Goal: Information Seeking & Learning: Learn about a topic

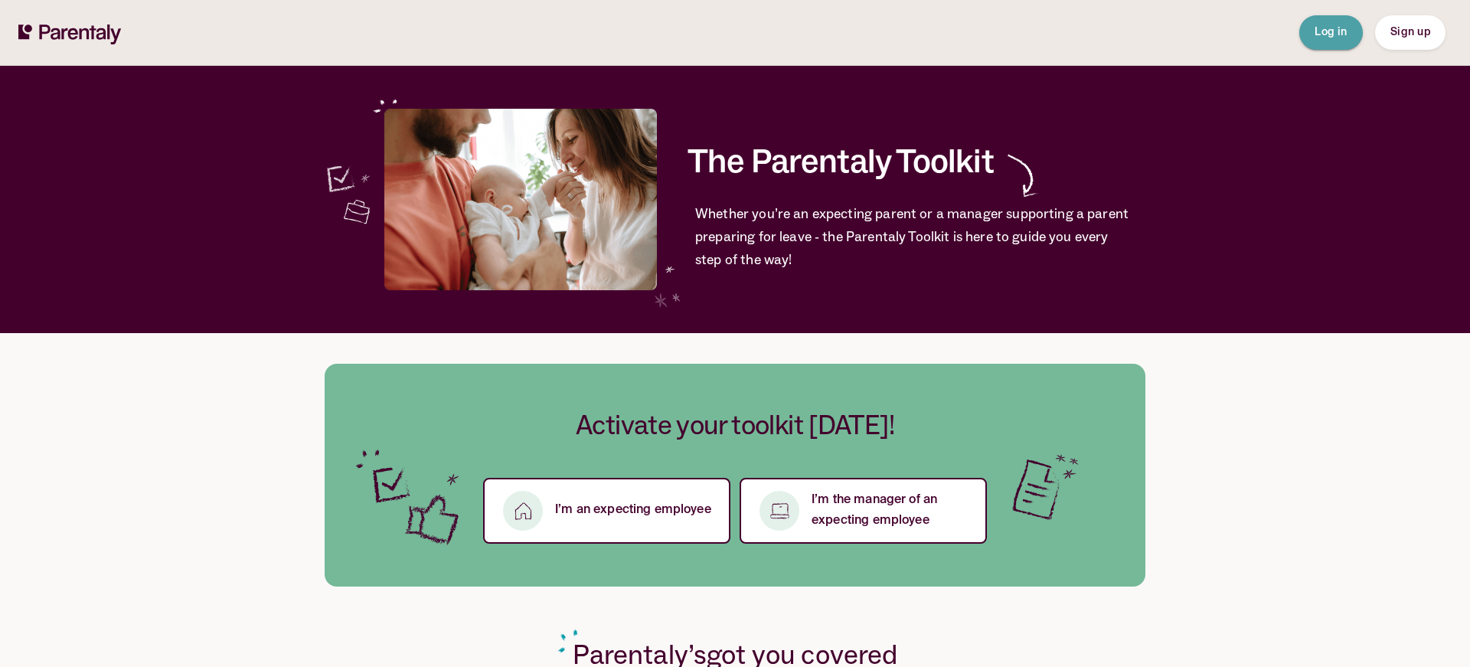
click at [1334, 34] on span "Log in" at bounding box center [1330, 32] width 33 height 11
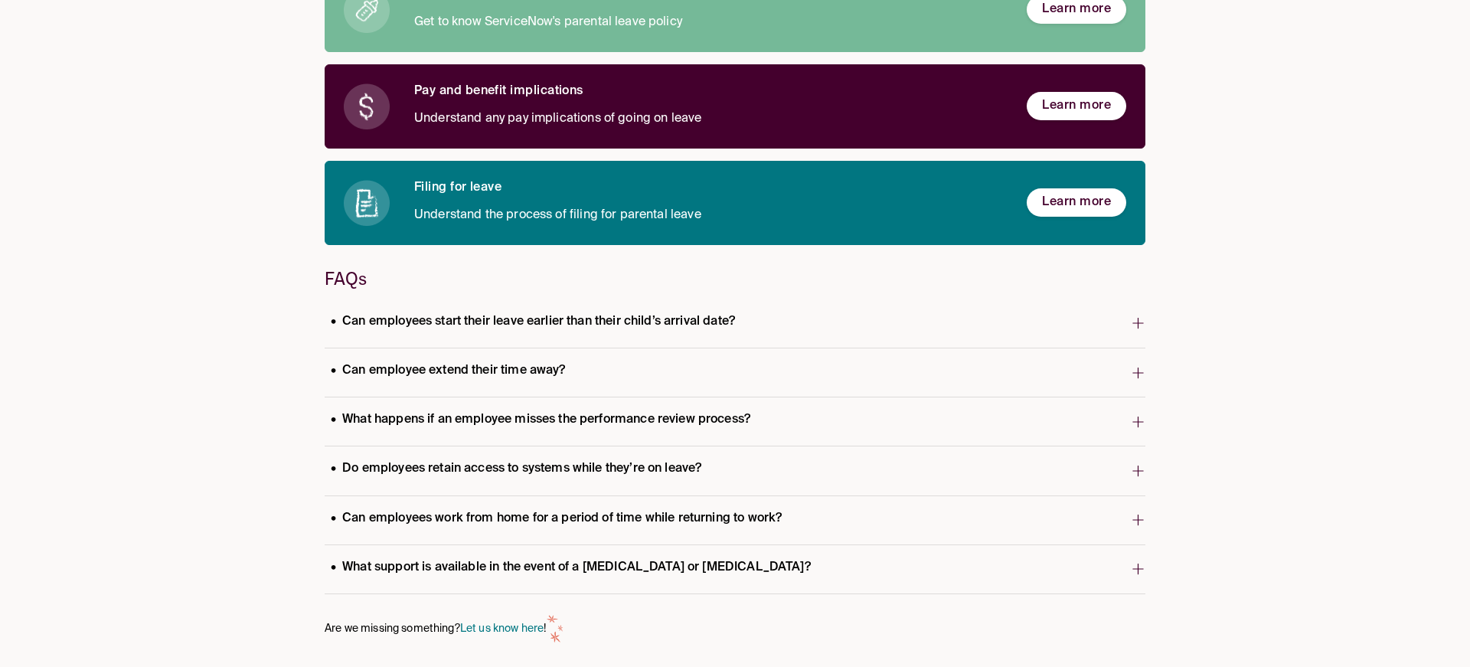
scroll to position [215, 0]
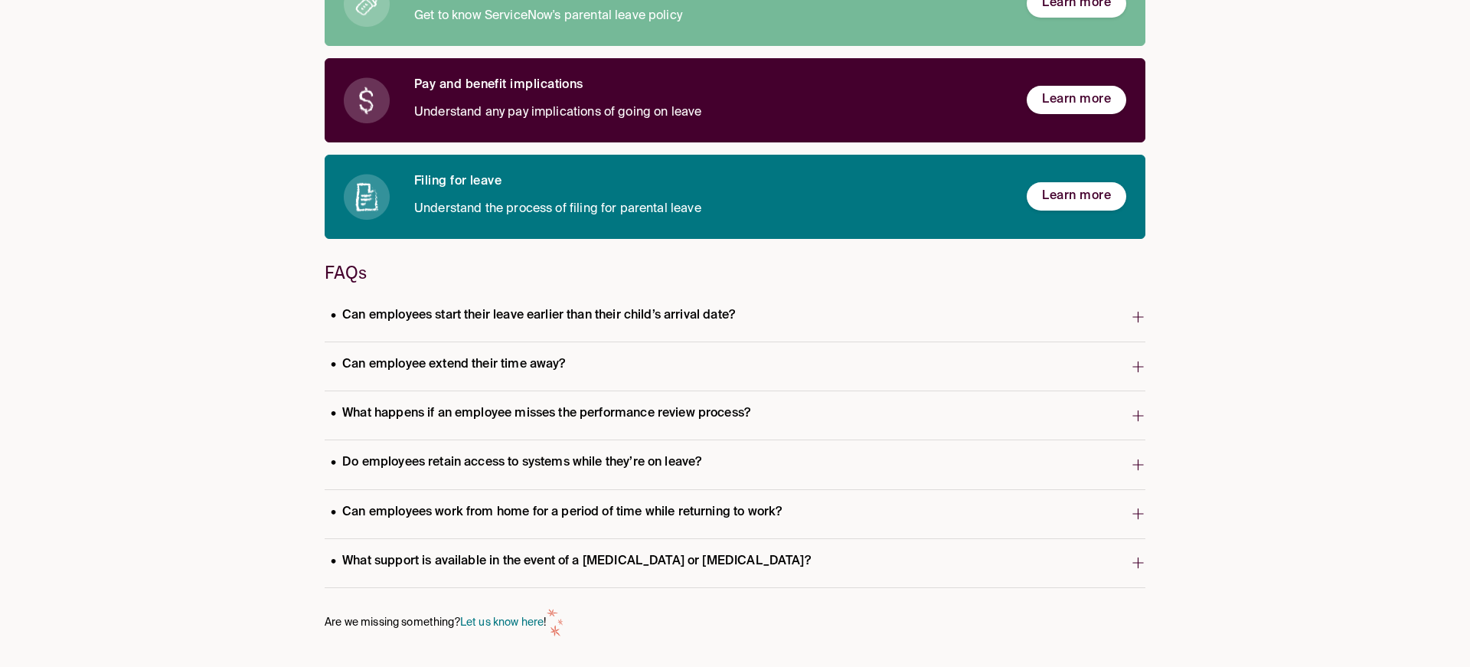
click at [893, 455] on span "Do employees retain access to systems while they’re on leave?" at bounding box center [728, 464] width 806 height 30
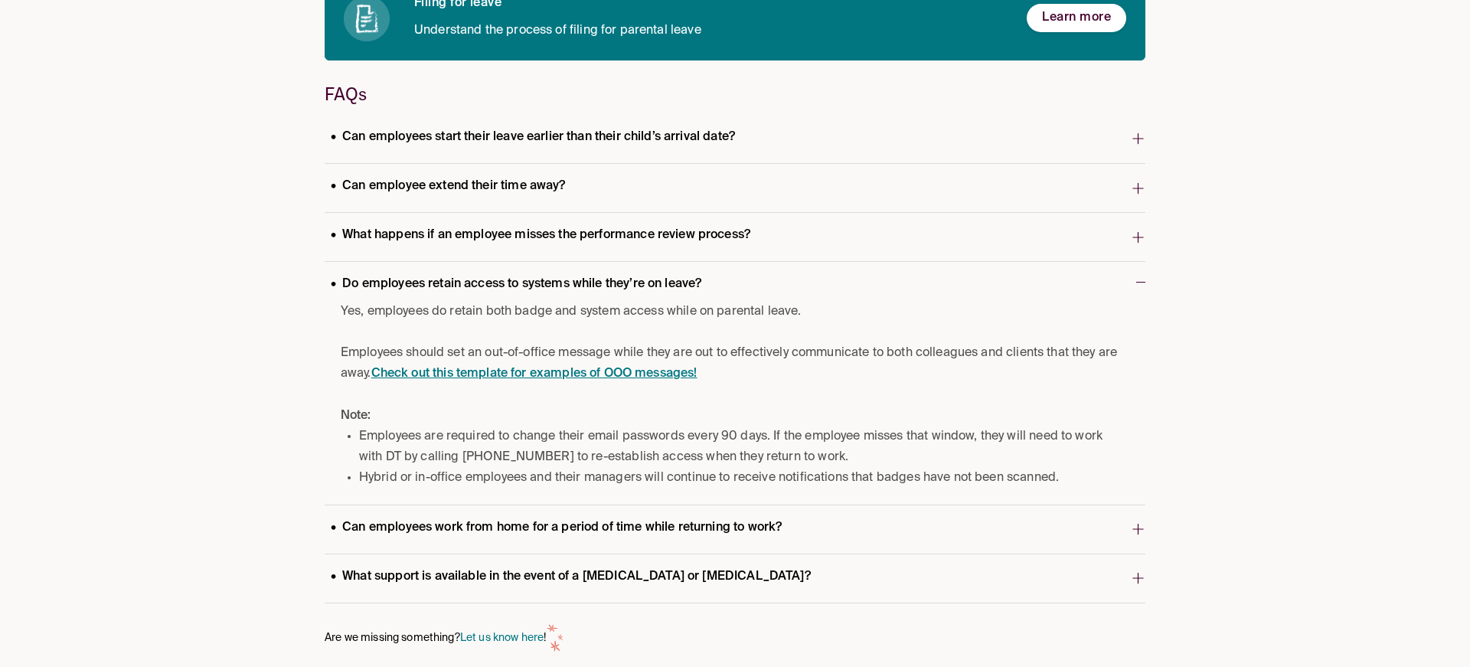
scroll to position [409, 0]
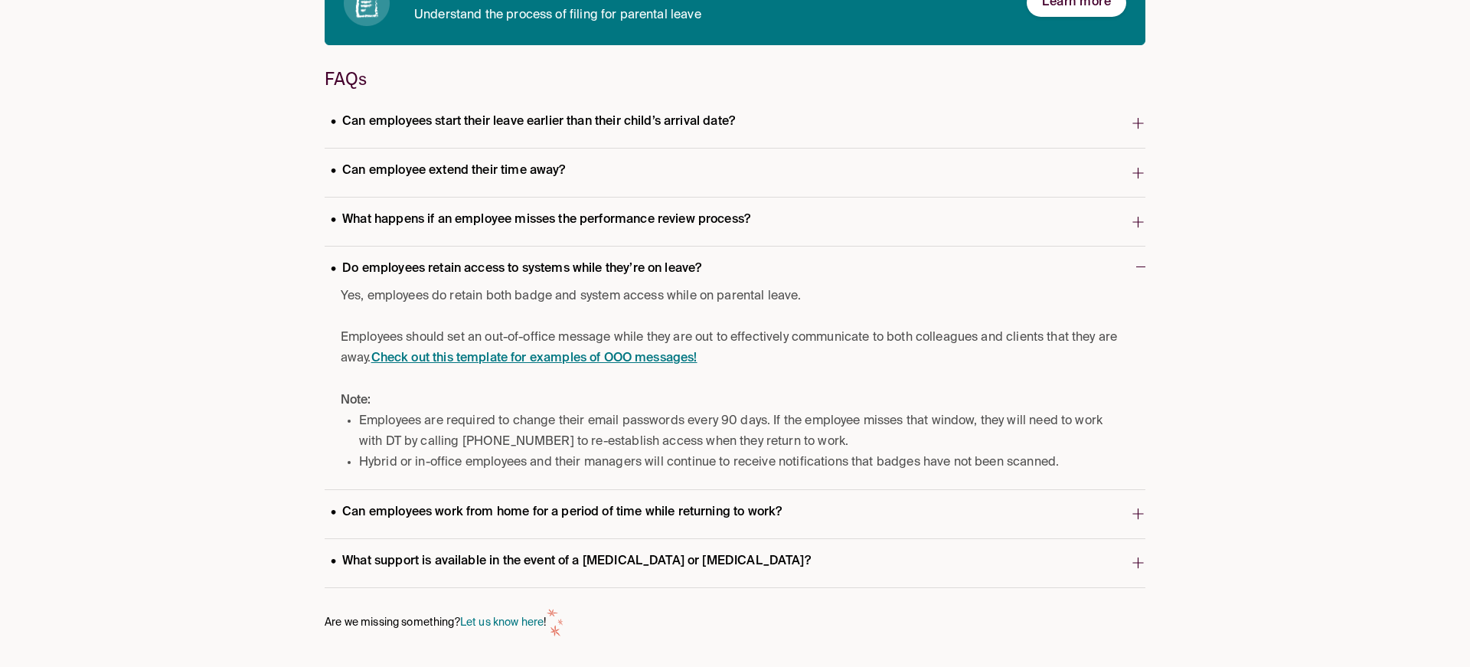
click at [821, 512] on span "Can employees work from home for a period of time while returning to work?" at bounding box center [728, 514] width 806 height 30
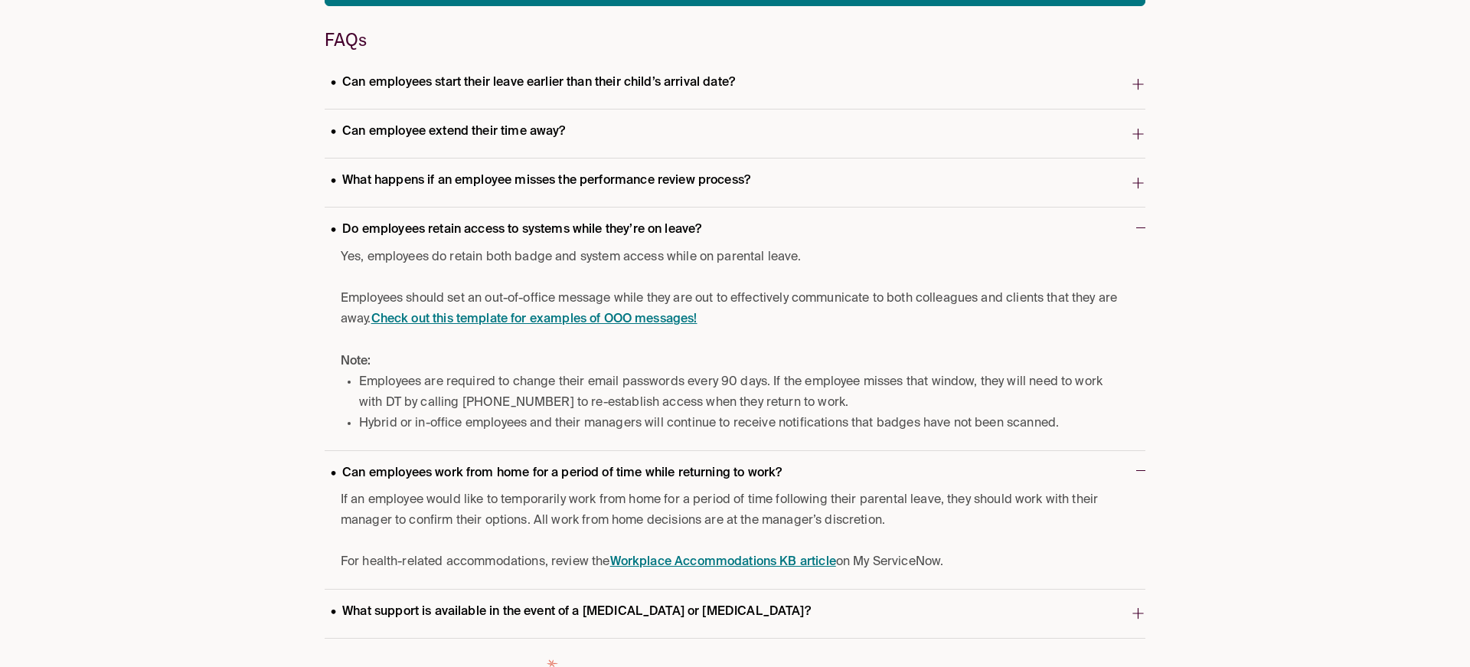
scroll to position [498, 0]
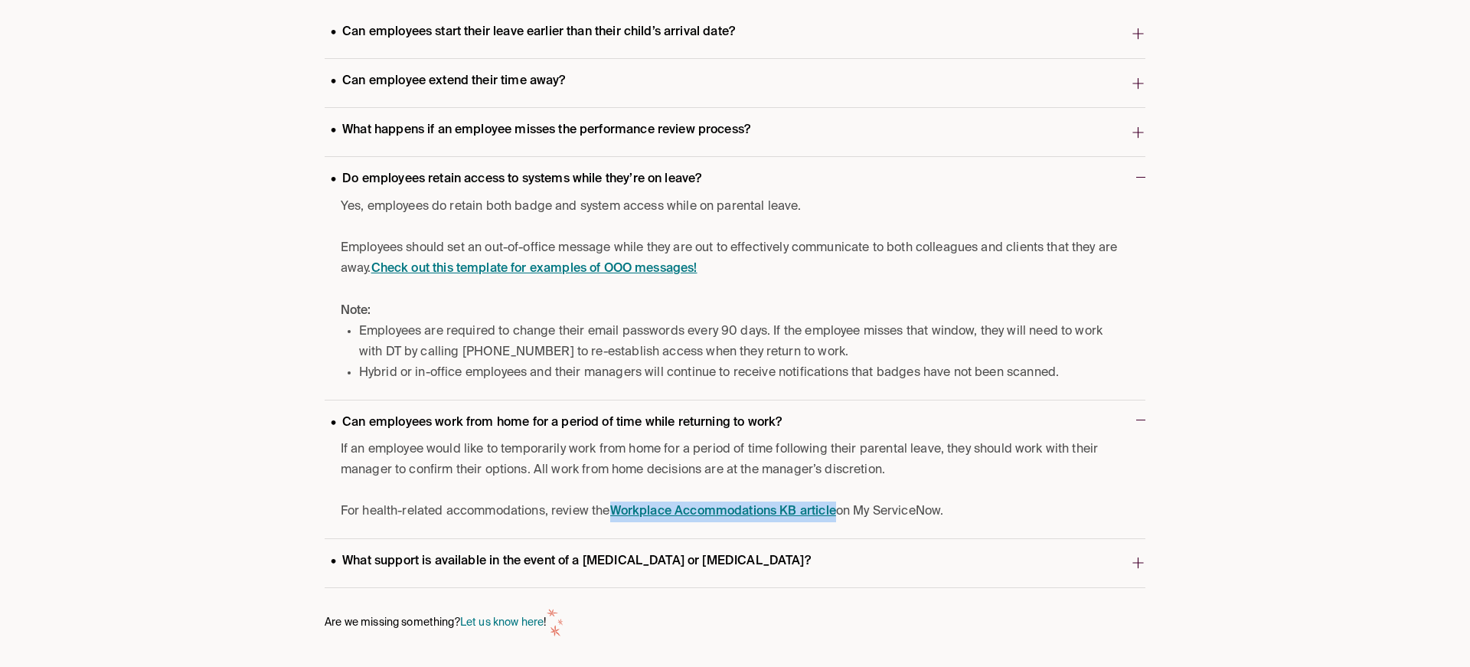
click at [742, 563] on span "What support is available in the event of a miscarriage or stillbirth?" at bounding box center [728, 563] width 806 height 30
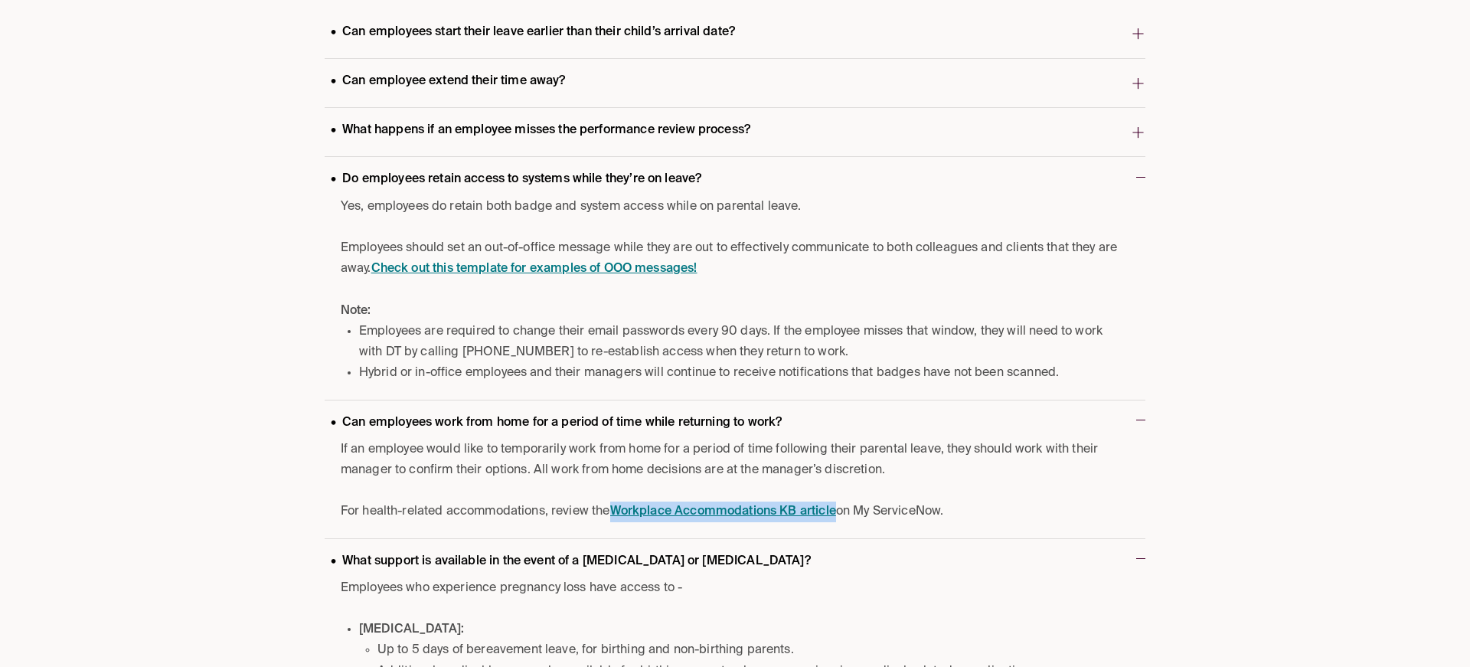
click at [742, 563] on span "What support is available in the event of a miscarriage or stillbirth?" at bounding box center [730, 563] width 811 height 30
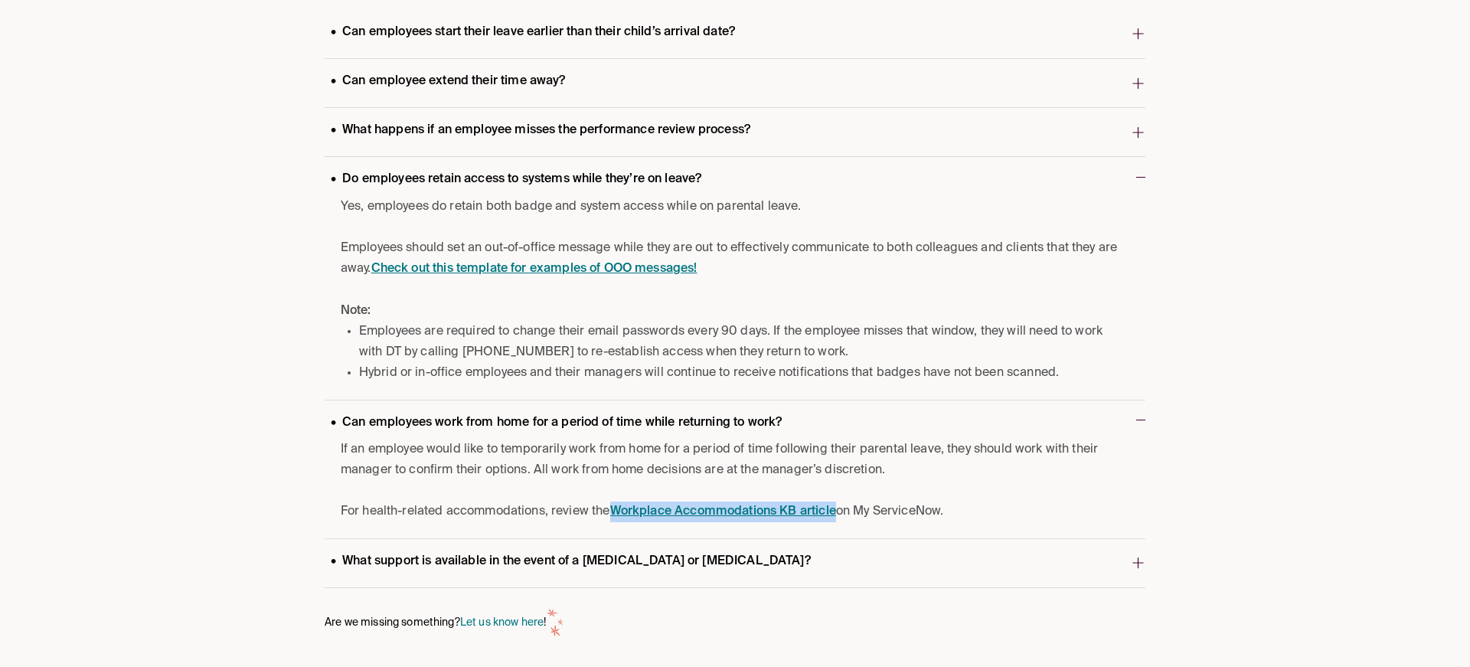
click at [930, 556] on span "What support is available in the event of a miscarriage or stillbirth?" at bounding box center [728, 563] width 806 height 30
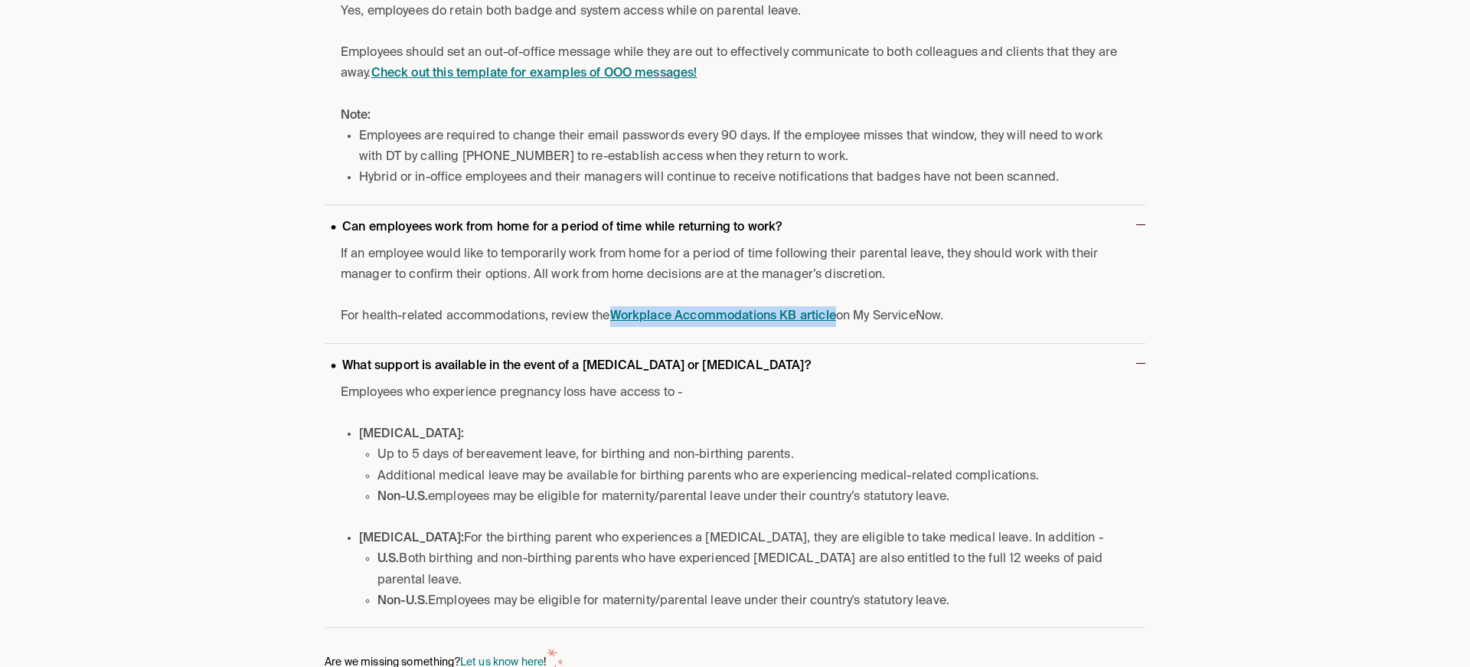
scroll to position [697, 0]
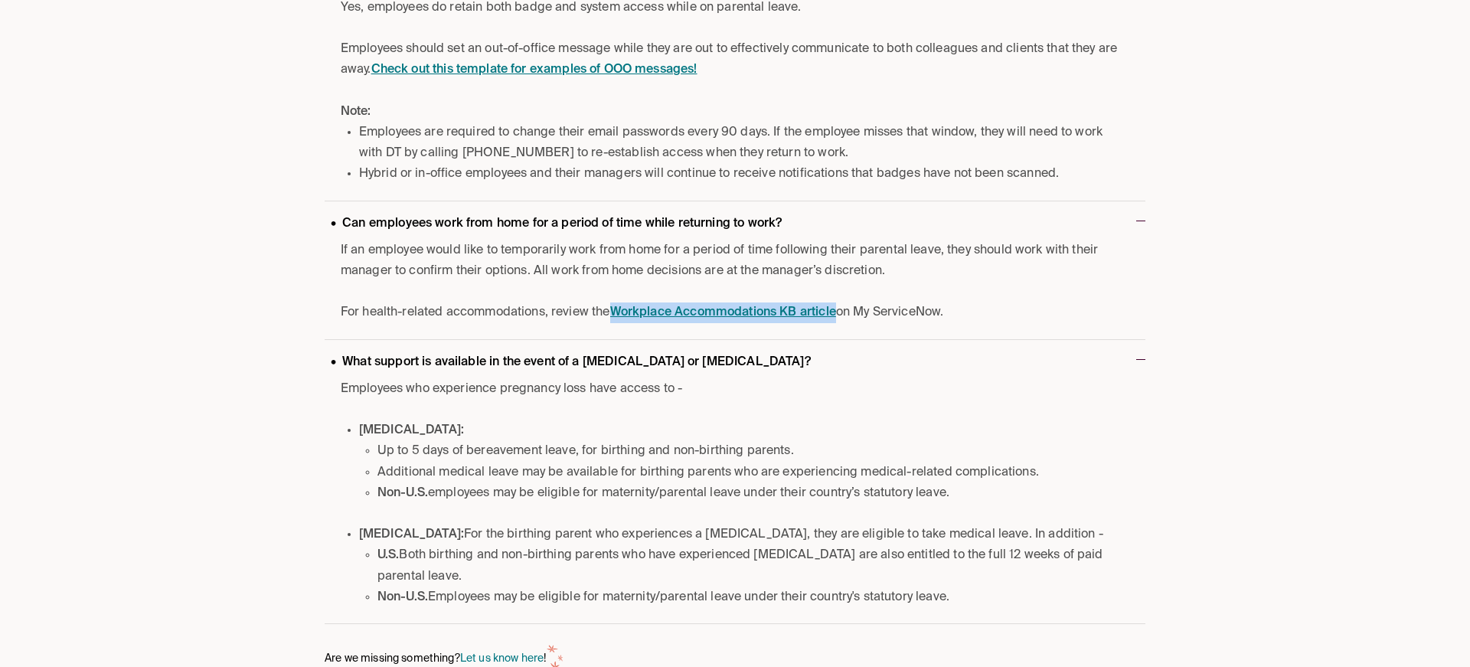
click at [1097, 359] on span "What support is available in the event of a miscarriage or stillbirth?" at bounding box center [730, 364] width 811 height 30
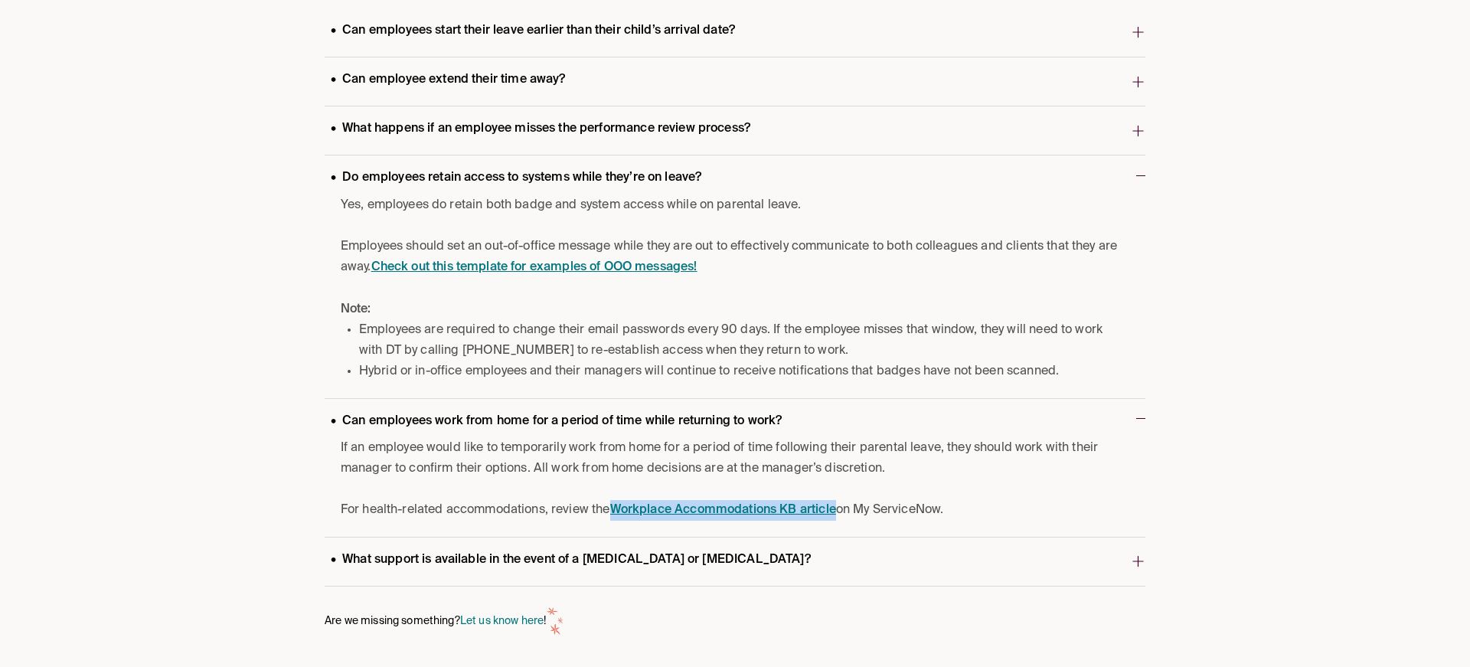
scroll to position [498, 0]
click at [1043, 183] on span "Do employees retain access to systems while they’re on leave?" at bounding box center [730, 181] width 811 height 30
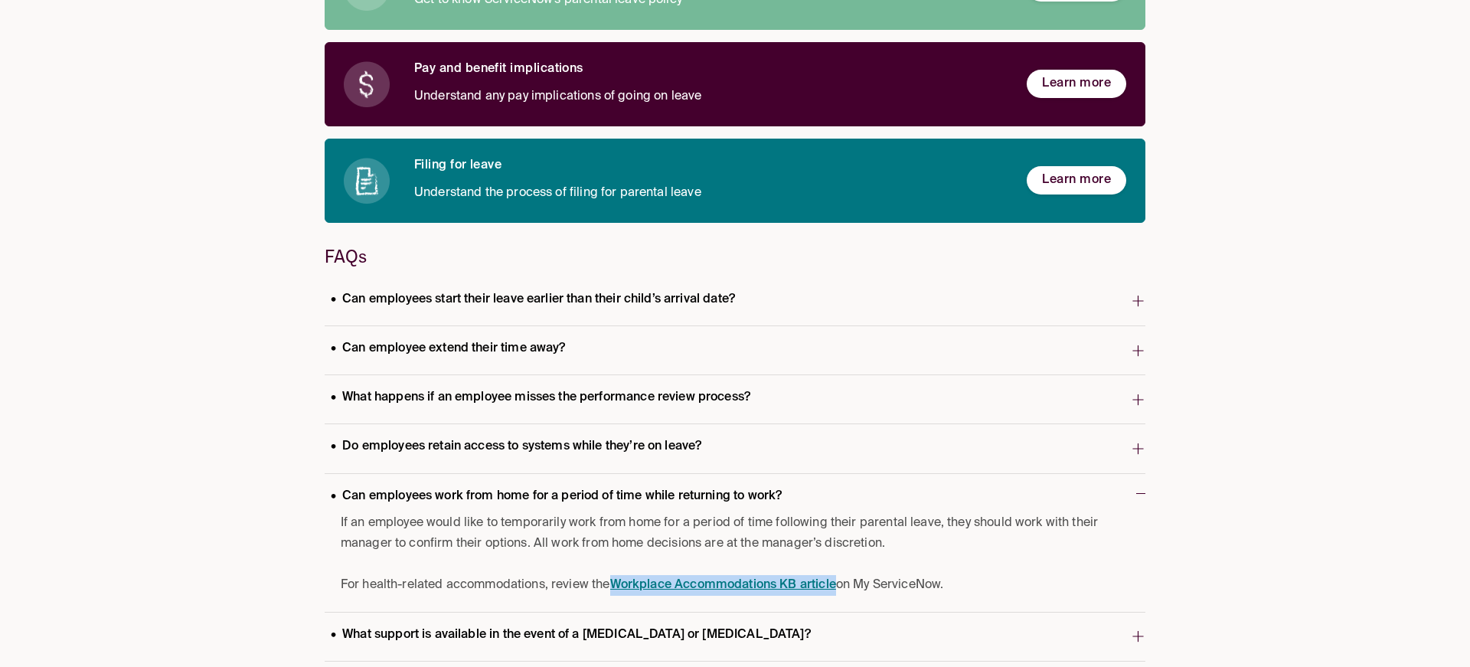
scroll to position [230, 0]
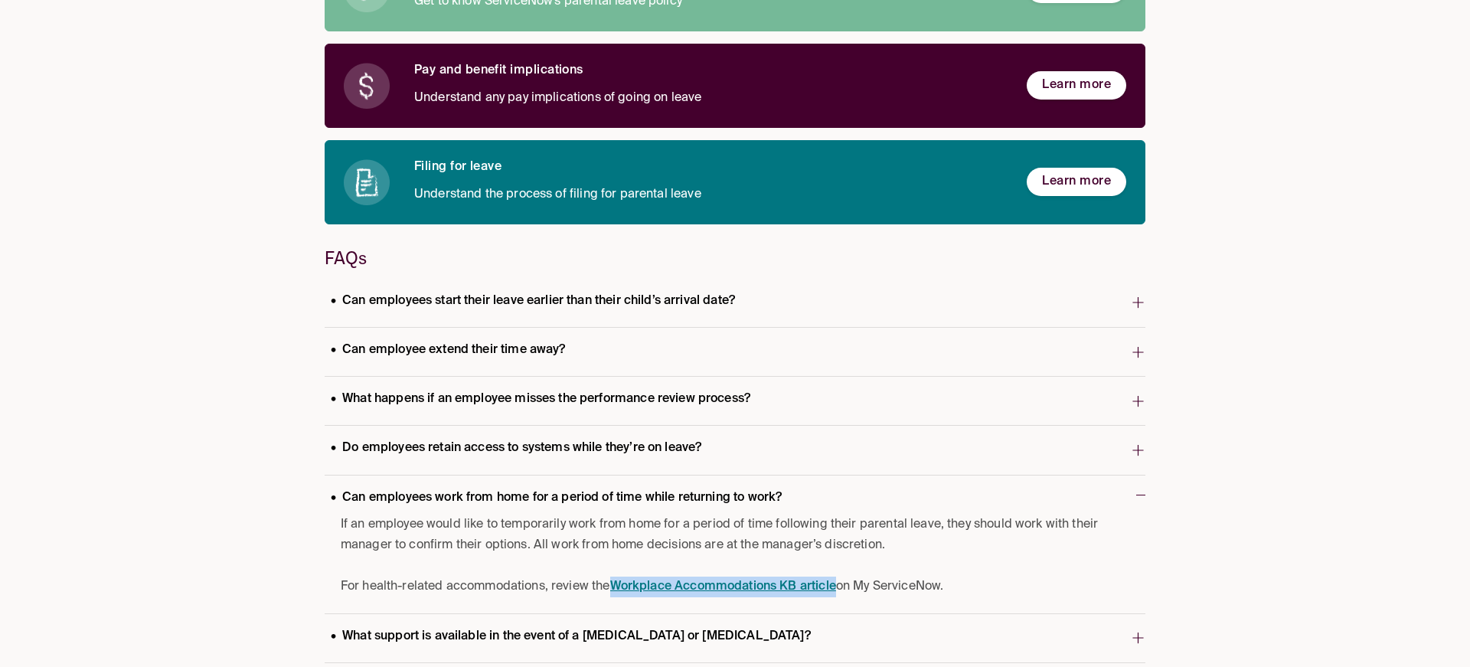
click at [1038, 392] on span "What happens if an employee misses the performance review process?" at bounding box center [728, 401] width 806 height 30
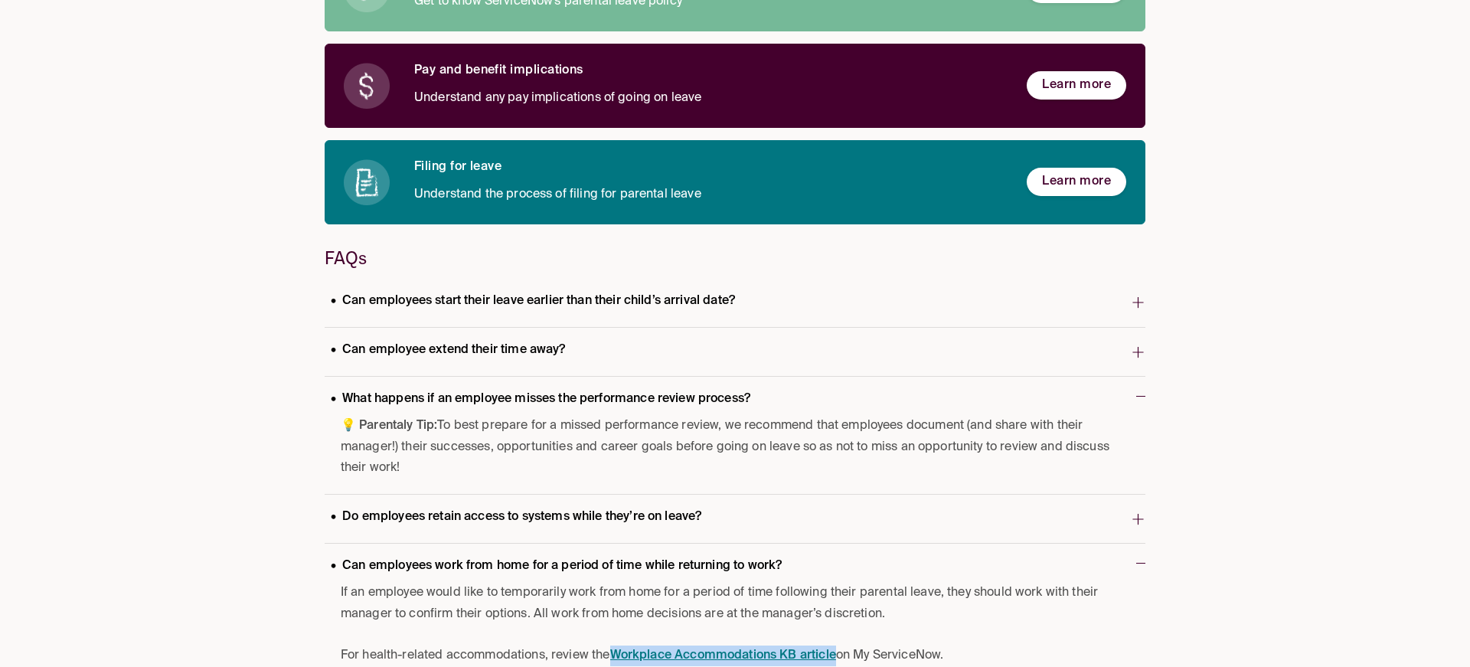
click at [1079, 350] on span "Can employee extend their time away?" at bounding box center [728, 352] width 806 height 30
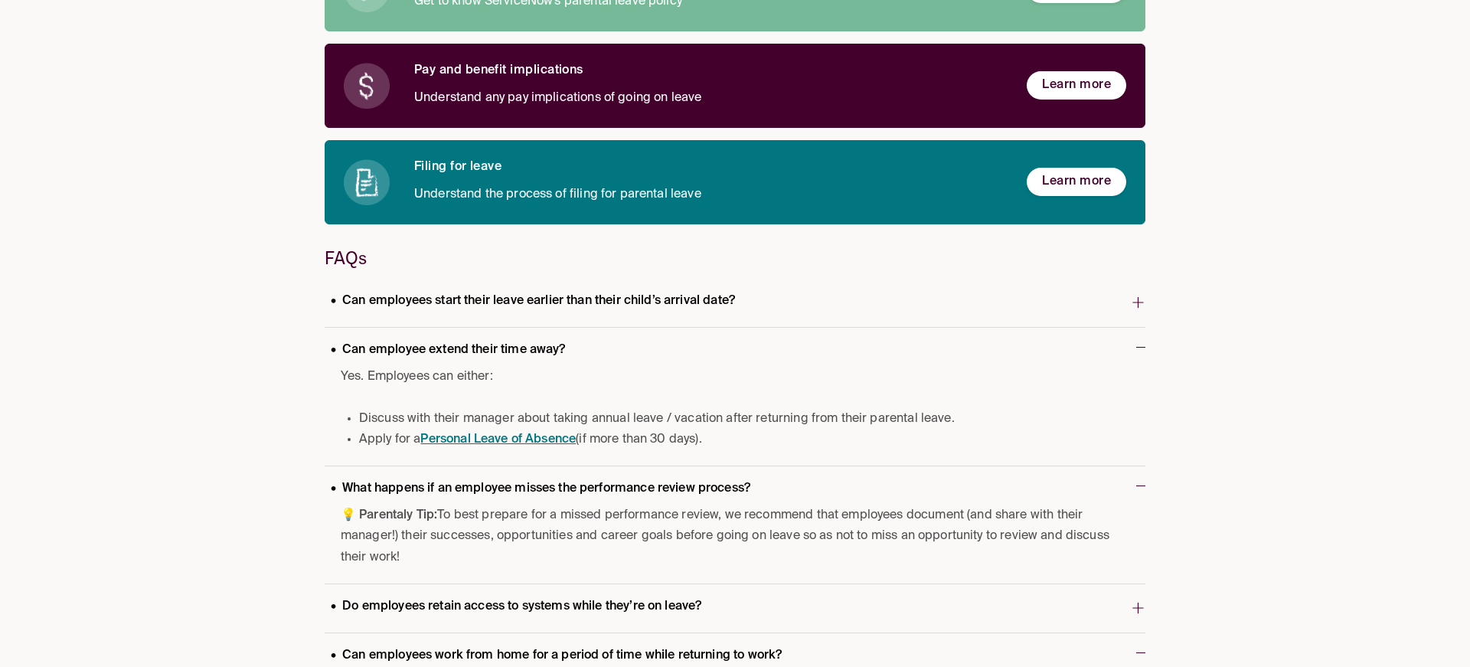
click at [755, 295] on span "Can employees start their leave earlier than their child’s arrival date?" at bounding box center [728, 303] width 806 height 30
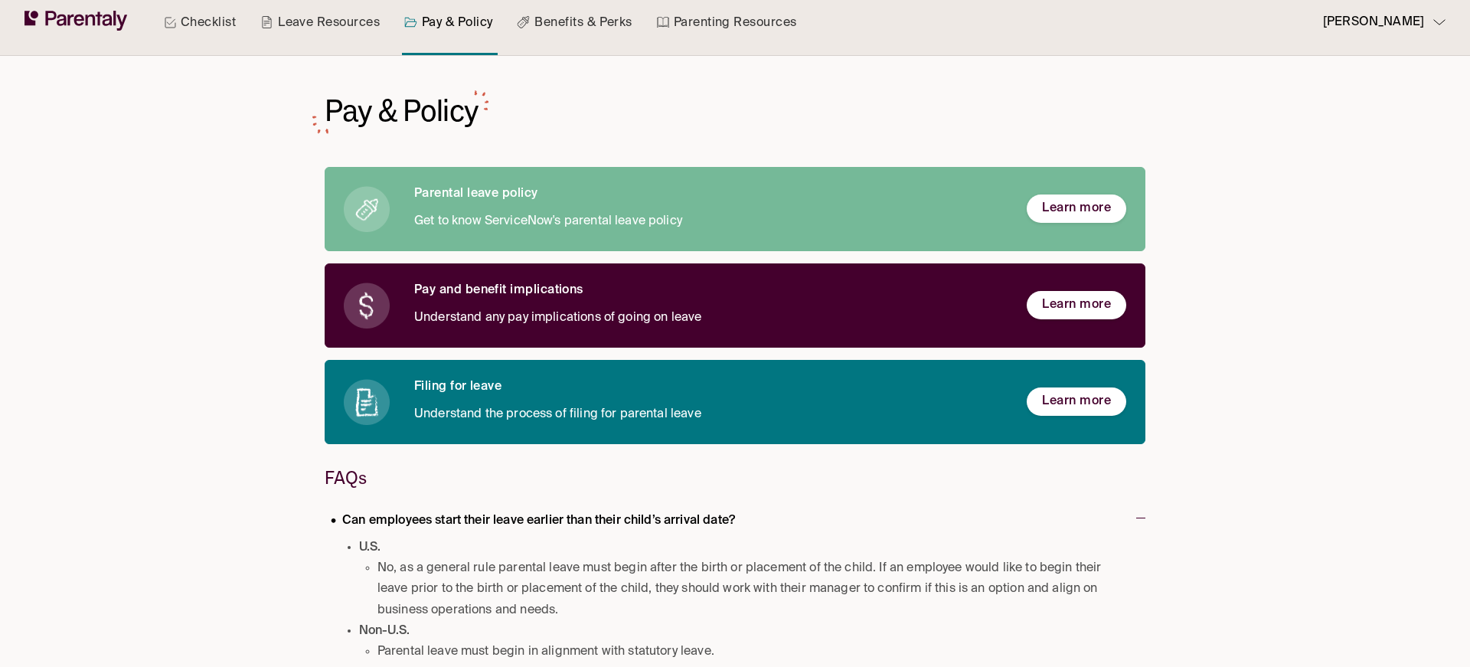
scroll to position [0, 0]
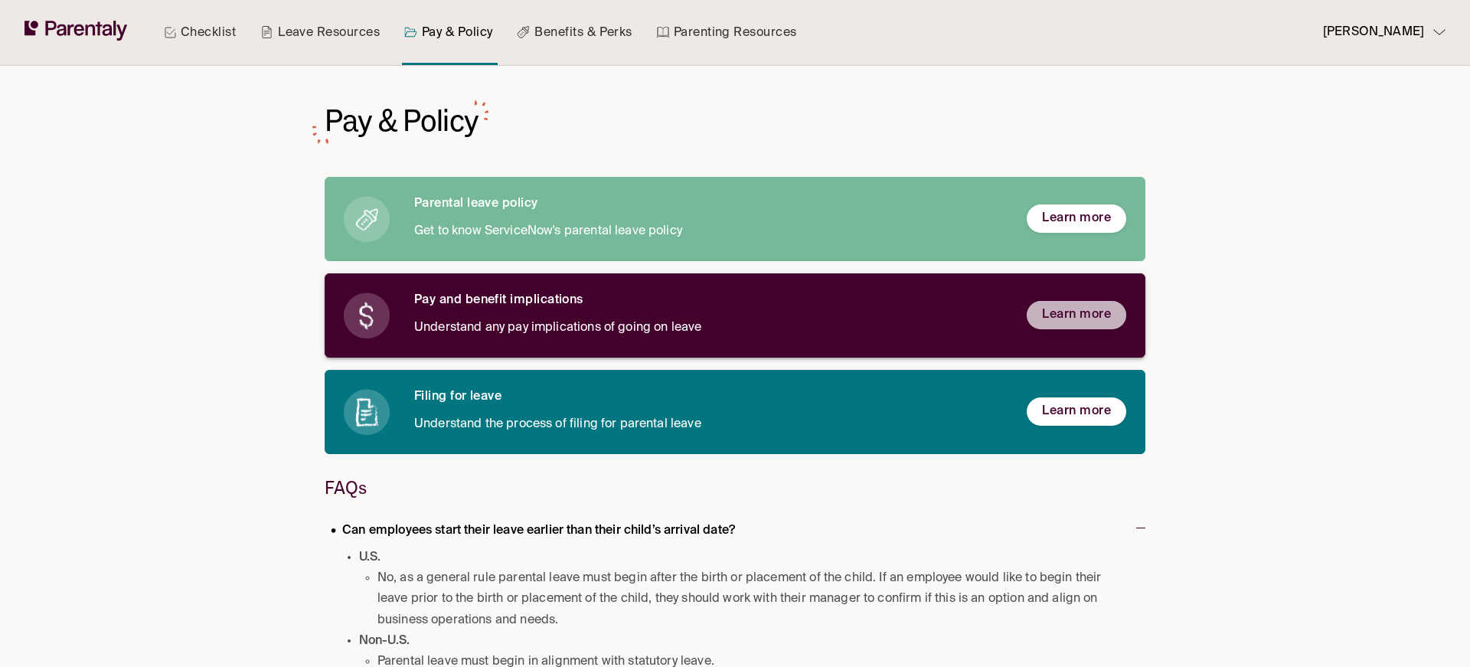
click at [1063, 315] on span "Learn more" at bounding box center [1076, 315] width 69 height 16
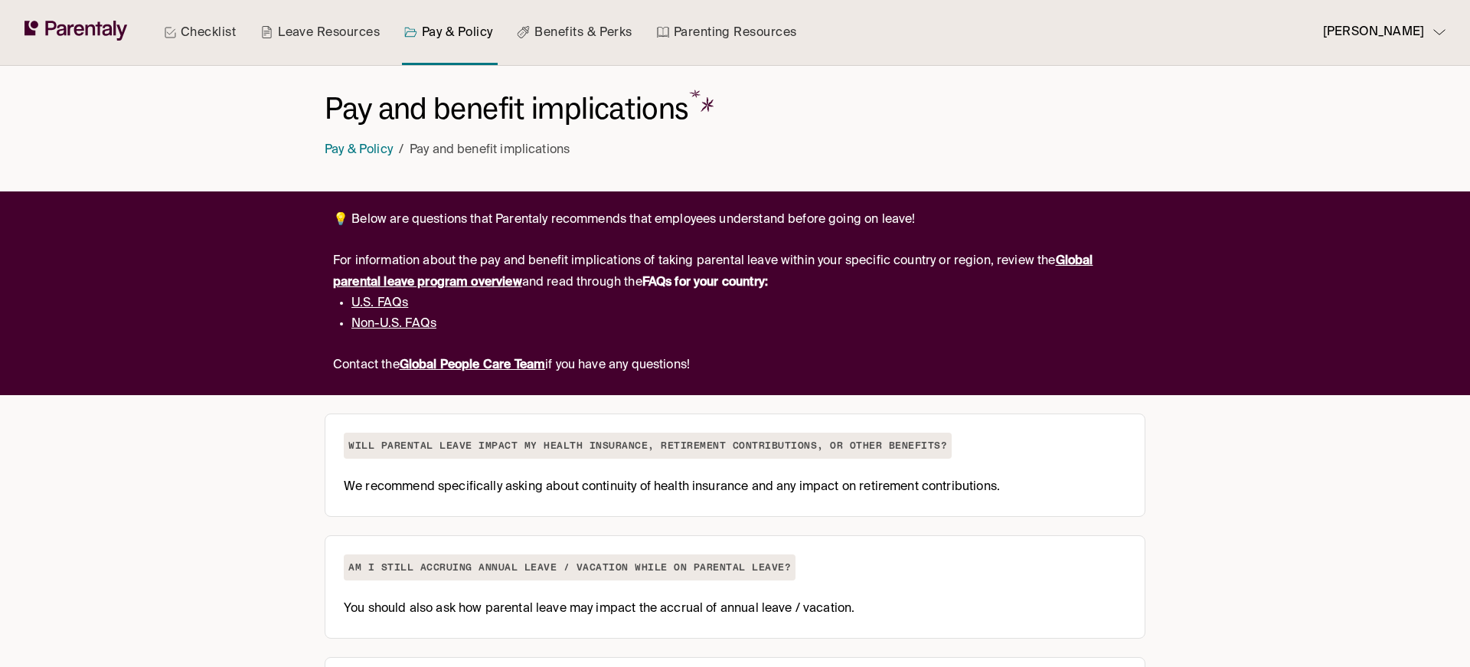
click at [421, 328] on link "Non-U.S. FAQs" at bounding box center [393, 324] width 85 height 12
